Goal: Understand process/instructions: Learn how to perform a task or action

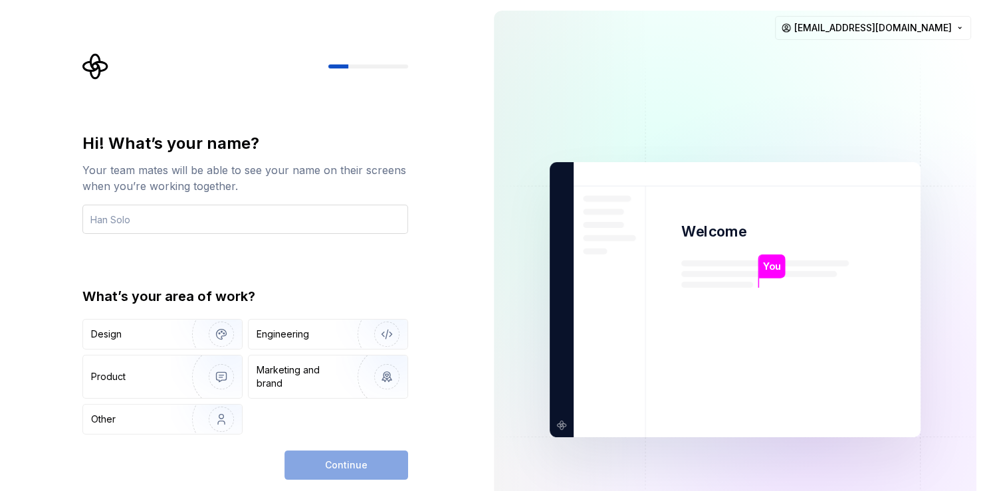
click at [154, 217] on input "text" at bounding box center [245, 219] width 326 height 29
type input "Max"
click at [97, 420] on div "Other" at bounding box center [103, 419] width 25 height 13
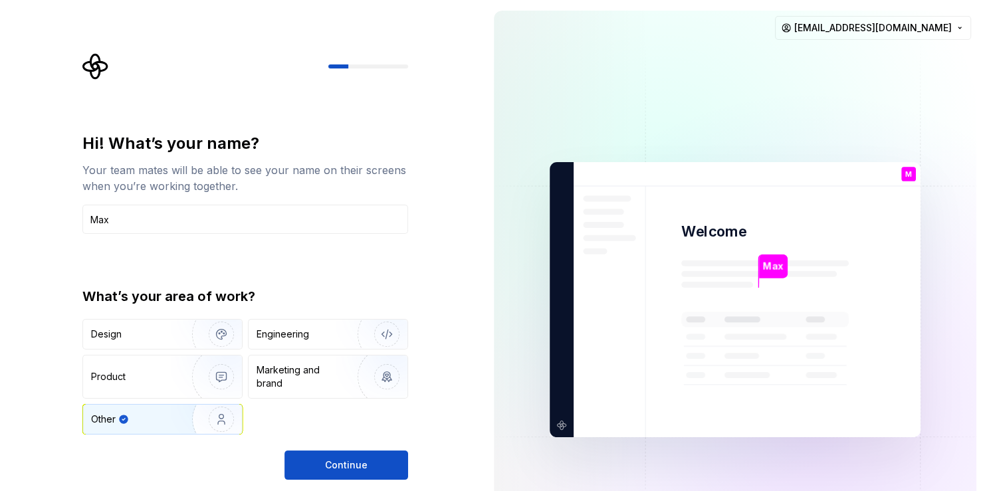
drag, startPoint x: 347, startPoint y: 465, endPoint x: 382, endPoint y: 454, distance: 36.2
click at [346, 465] on span "Continue" at bounding box center [346, 465] width 43 height 13
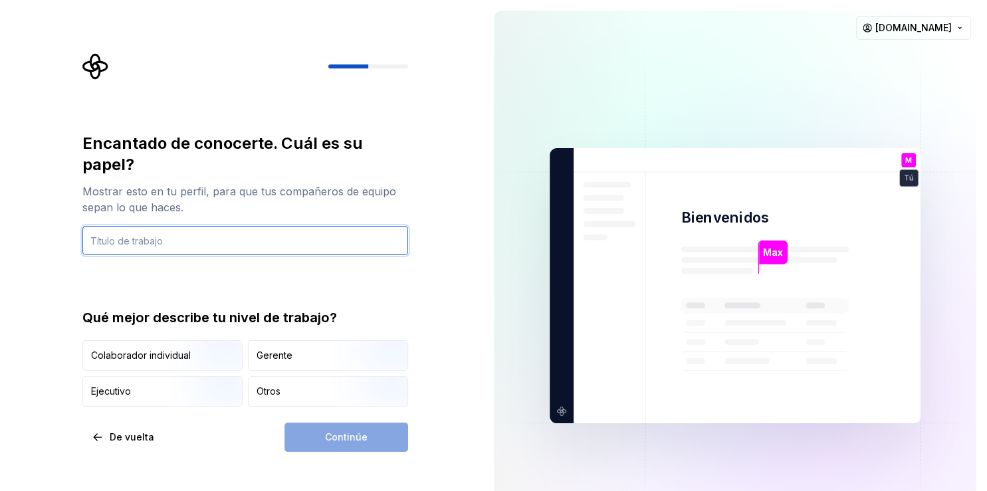
click at [107, 237] on input "text" at bounding box center [245, 240] width 326 height 29
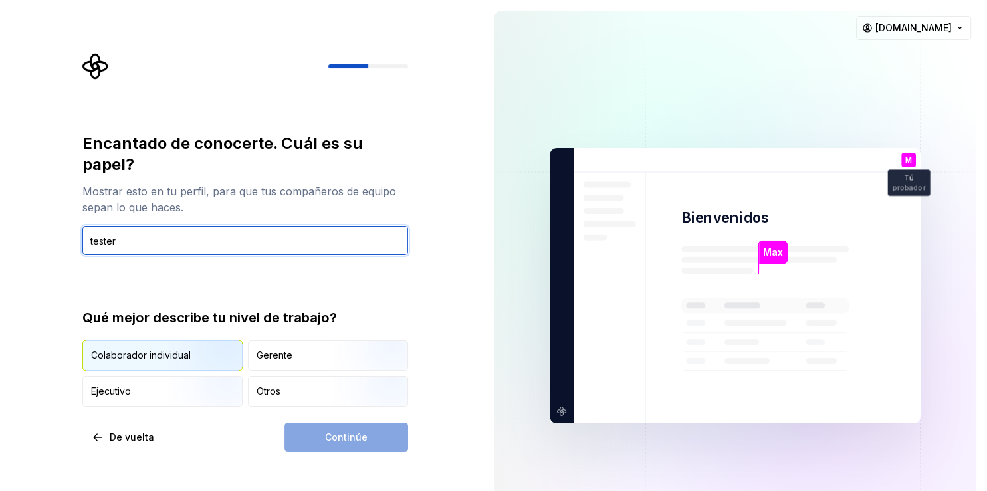
type input "tester"
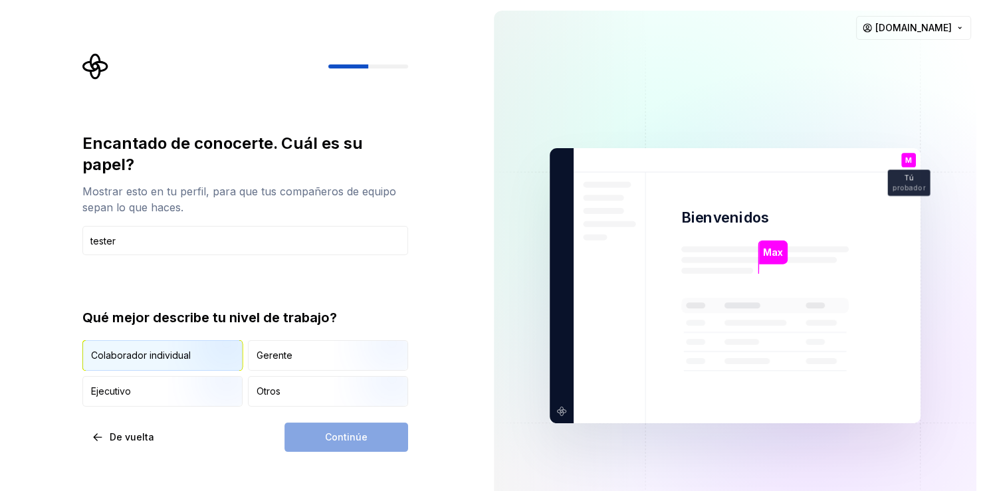
click at [156, 350] on div "Colaborador individual" at bounding box center [141, 355] width 100 height 13
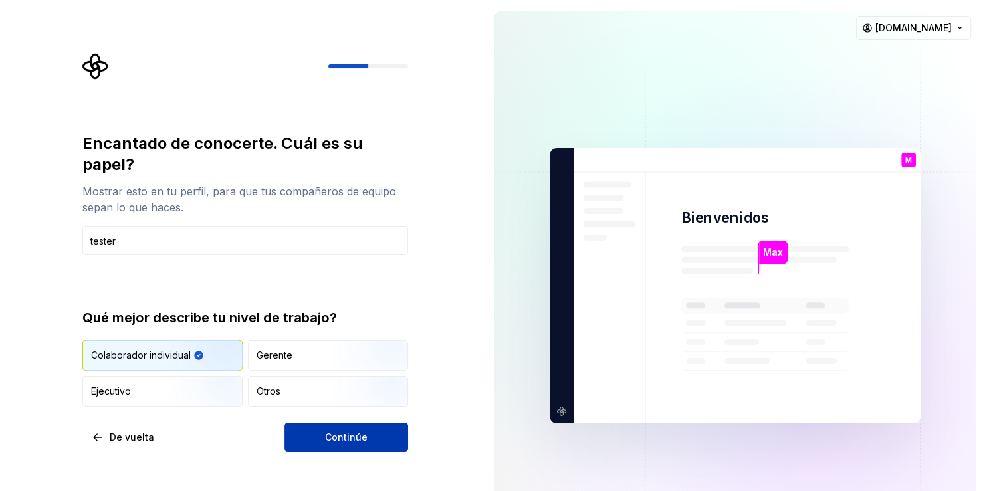
click at [352, 437] on span "Continúe" at bounding box center [346, 437] width 43 height 13
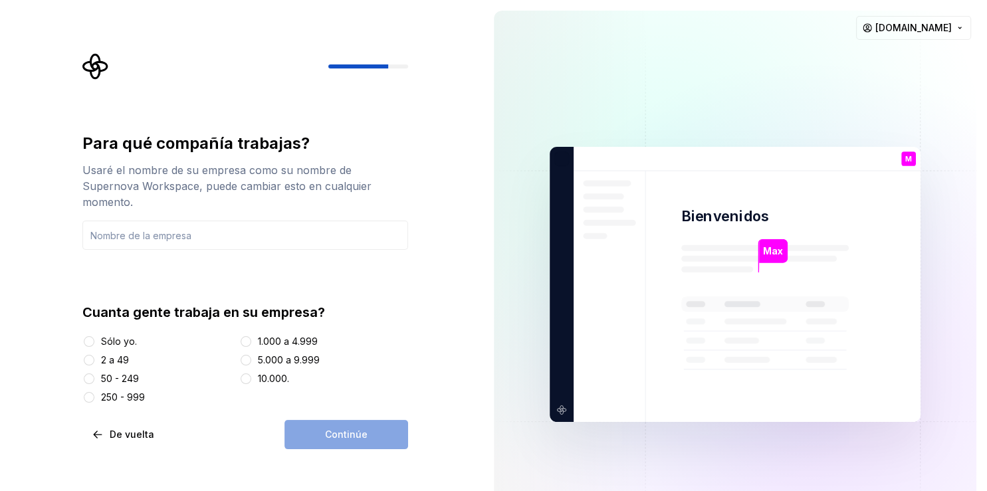
click at [120, 335] on div "Sólo yo." at bounding box center [119, 341] width 36 height 13
click at [94, 336] on button "Sólo yo." at bounding box center [89, 341] width 11 height 11
click at [336, 420] on div "Continúe" at bounding box center [346, 434] width 124 height 29
click at [203, 227] on input "text" at bounding box center [245, 235] width 326 height 29
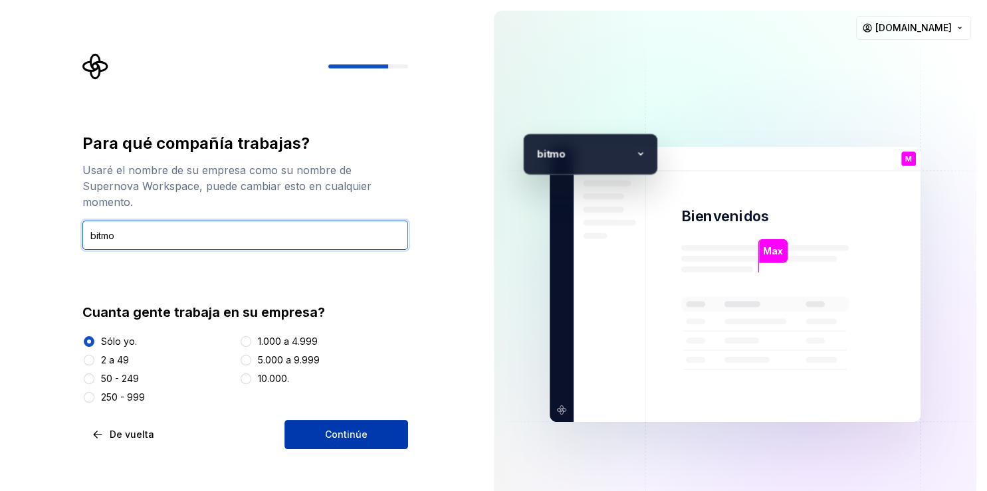
type input "bitmo"
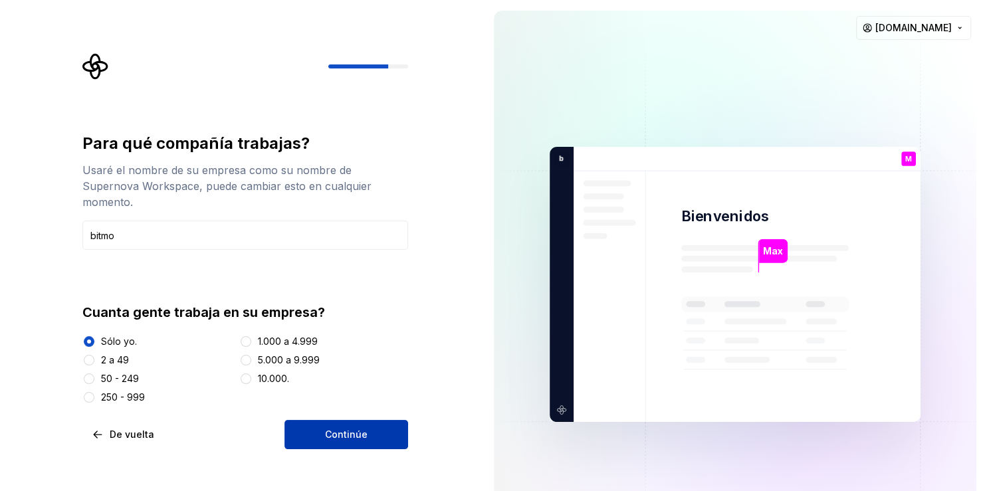
click at [348, 420] on button "Continúe" at bounding box center [346, 434] width 124 height 29
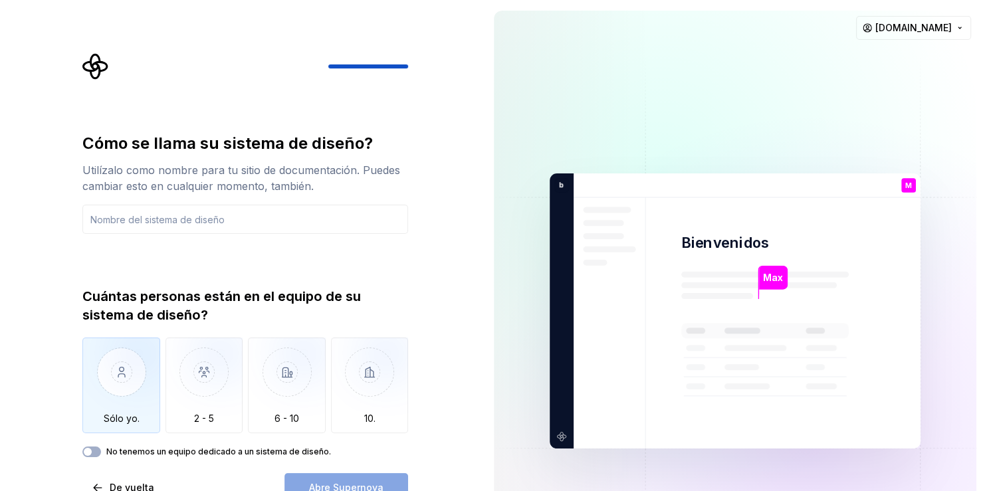
drag, startPoint x: 126, startPoint y: 422, endPoint x: 157, endPoint y: 393, distance: 42.3
click at [126, 421] on img "button" at bounding box center [121, 382] width 78 height 89
click at [96, 451] on button "No tenemos un equipo dedicado a un sistema de diseño." at bounding box center [91, 452] width 19 height 11
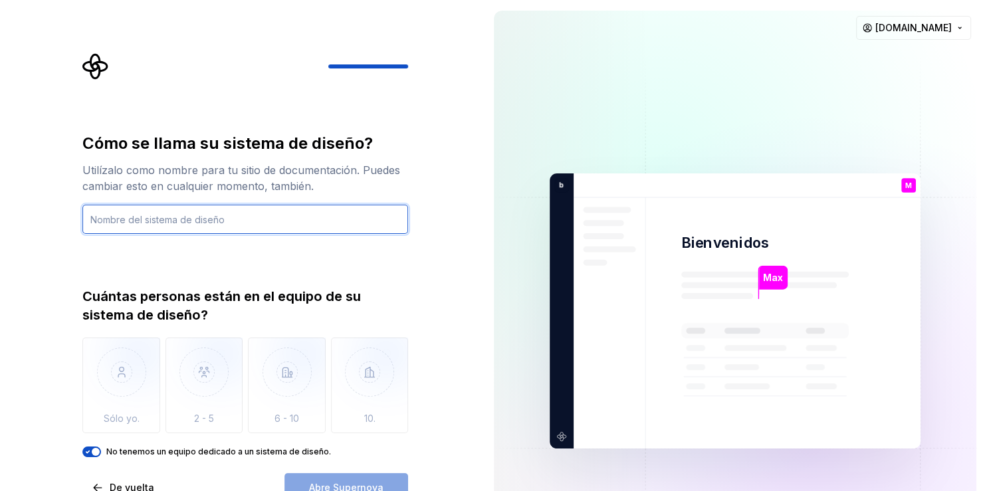
click at [165, 212] on input "text" at bounding box center [245, 219] width 326 height 29
type input "ai"
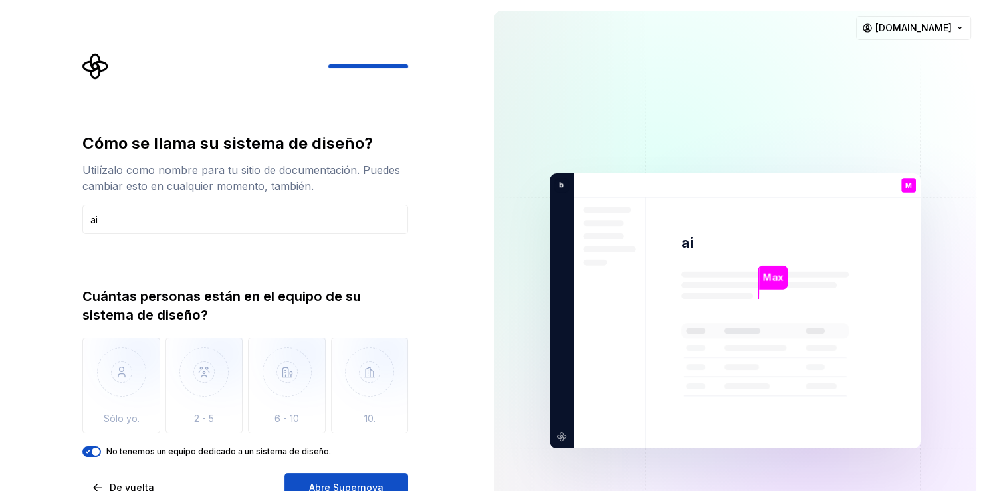
click at [344, 483] on span "Abre Supernova" at bounding box center [346, 487] width 74 height 13
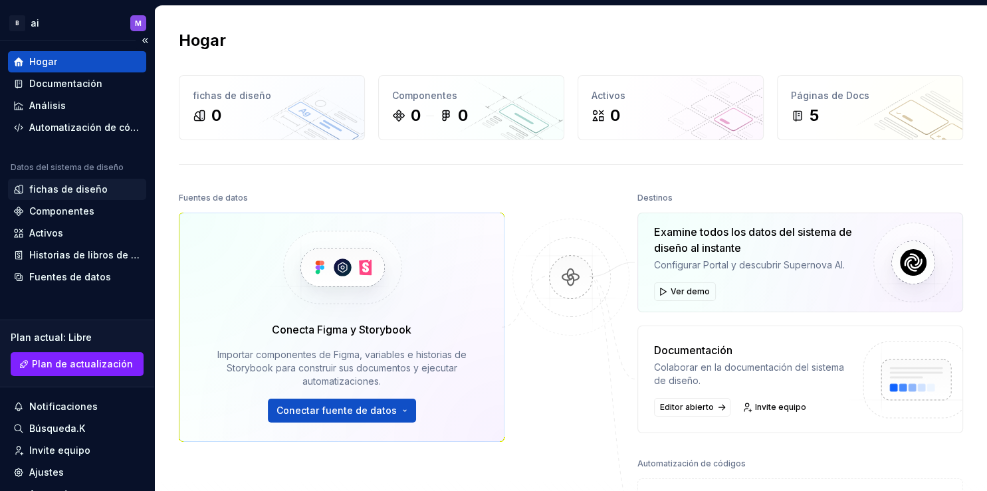
click at [64, 187] on div "fichas de diseño" at bounding box center [68, 189] width 78 height 13
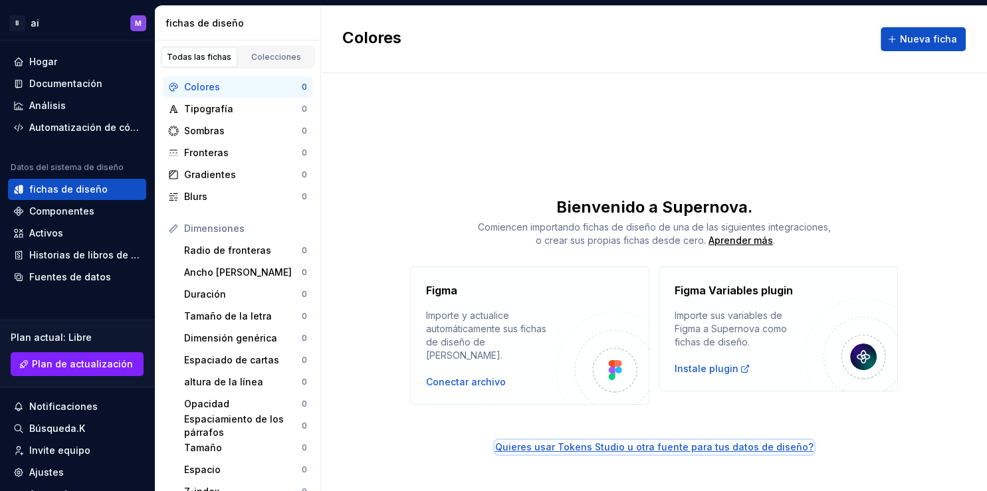
click at [617, 441] on div "Quieres usar Tokens Studio u otra fuente para tus datos de diseño?" at bounding box center [654, 447] width 318 height 13
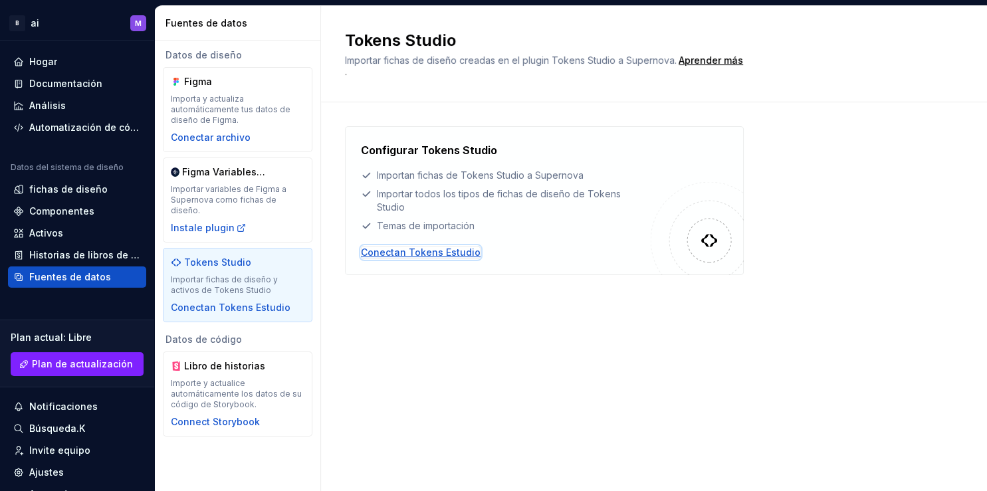
click at [397, 246] on div "Conectan Tokens Estudio" at bounding box center [421, 252] width 120 height 13
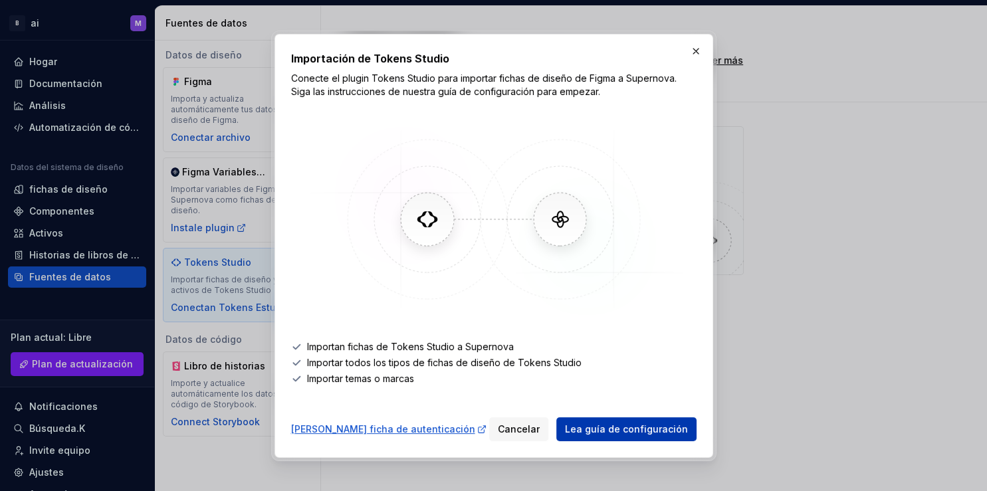
click at [605, 421] on link "Lea guía de configuración" at bounding box center [626, 429] width 140 height 24
